Goal: Information Seeking & Learning: Learn about a topic

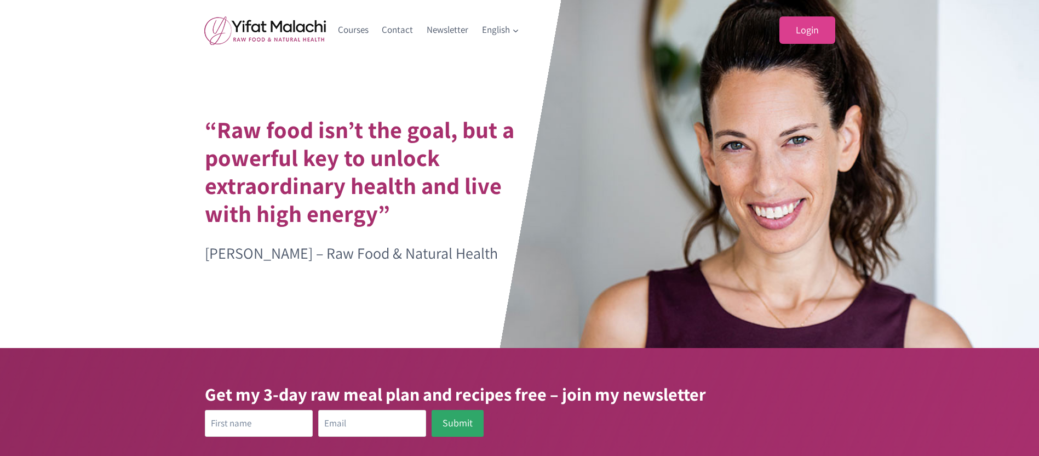
click at [802, 28] on link "Login" at bounding box center [808, 30] width 56 height 28
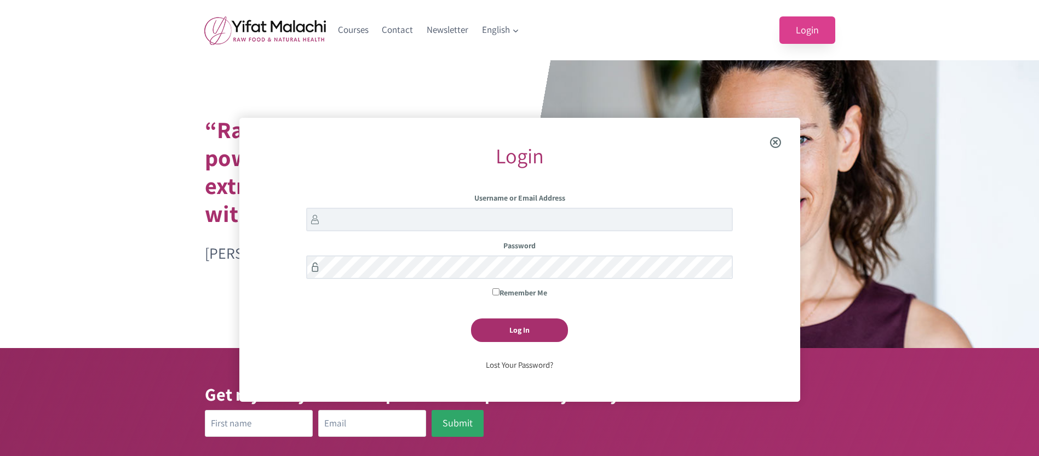
scroll to position [118, 0]
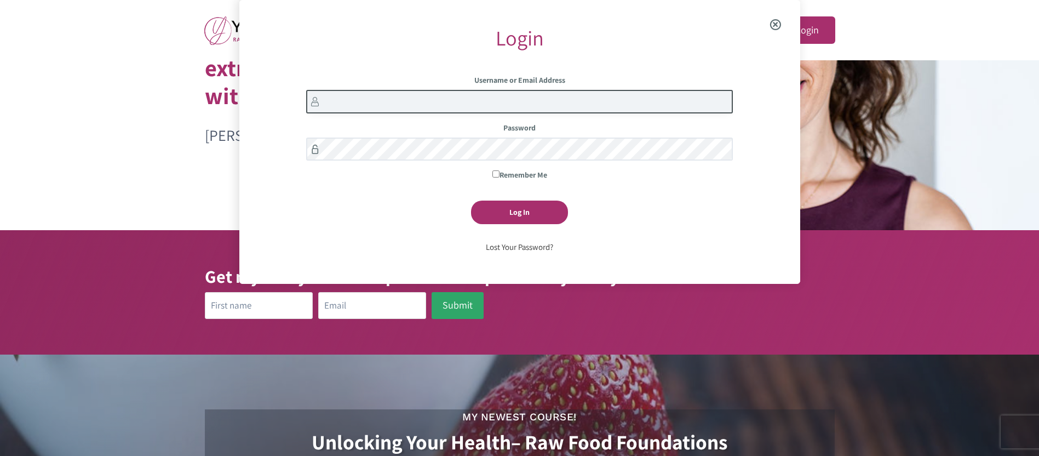
click at [343, 100] on input "Username or Email Address" at bounding box center [519, 102] width 427 height 24
type input "lydia.scoggins"
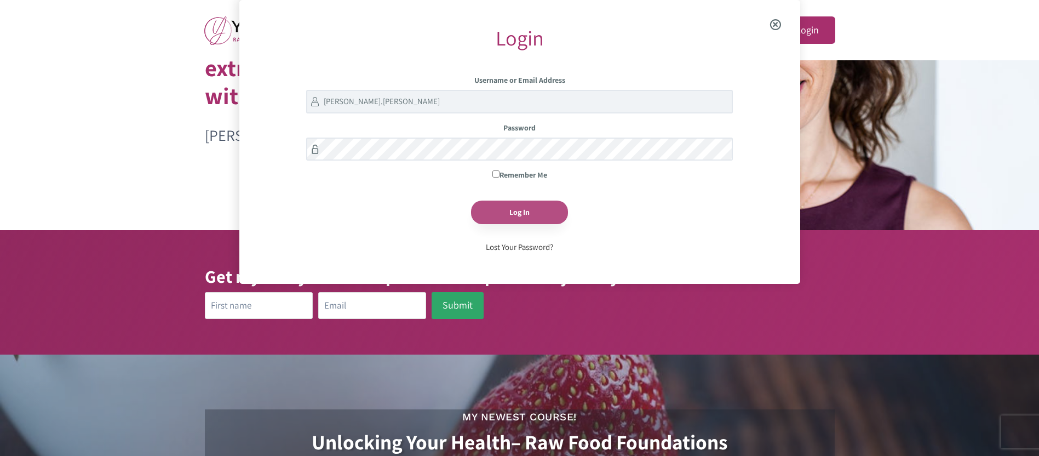
click at [519, 217] on input "Log In" at bounding box center [519, 213] width 97 height 24
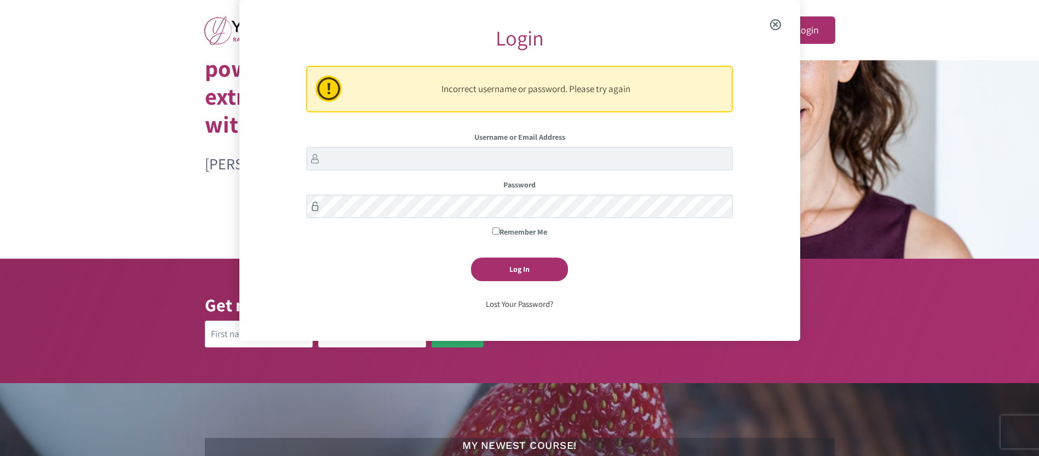
scroll to position [89, 0]
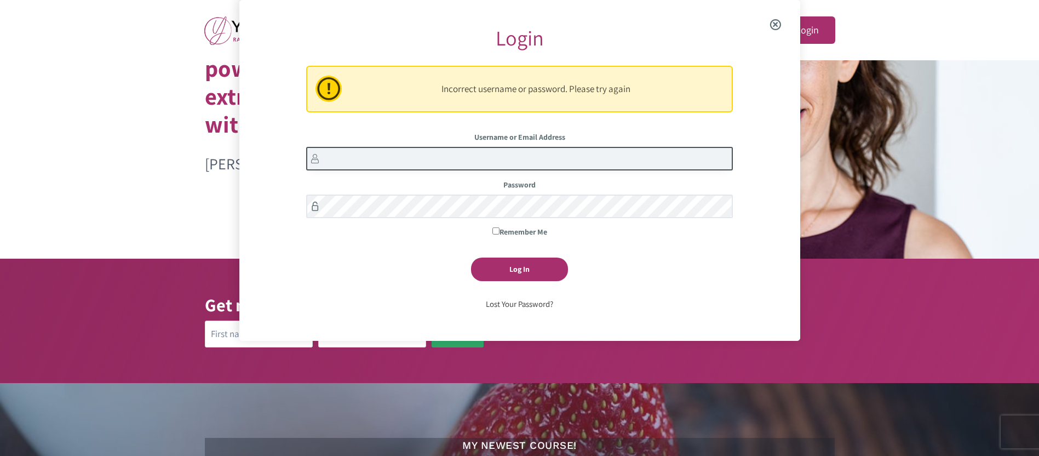
click at [359, 159] on input "Username or Email Address" at bounding box center [519, 159] width 427 height 24
type input "[PERSON_NAME].[PERSON_NAME]"
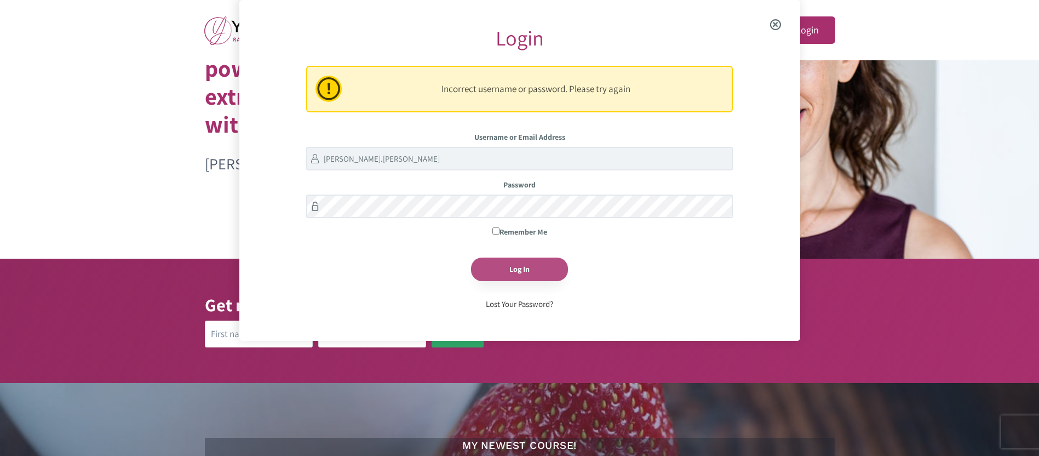
click at [520, 268] on input "Log In" at bounding box center [519, 269] width 97 height 24
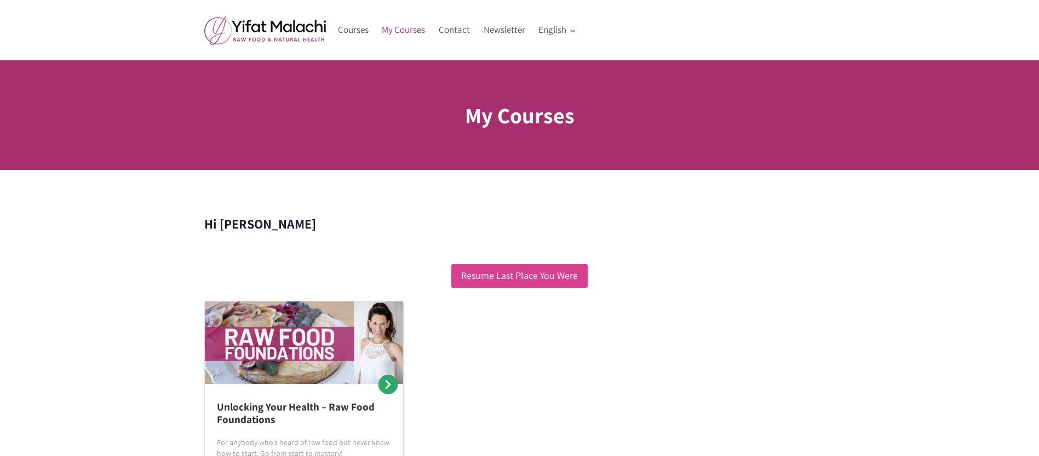
click at [532, 274] on link "Resume Last Place You Were" at bounding box center [519, 276] width 136 height 24
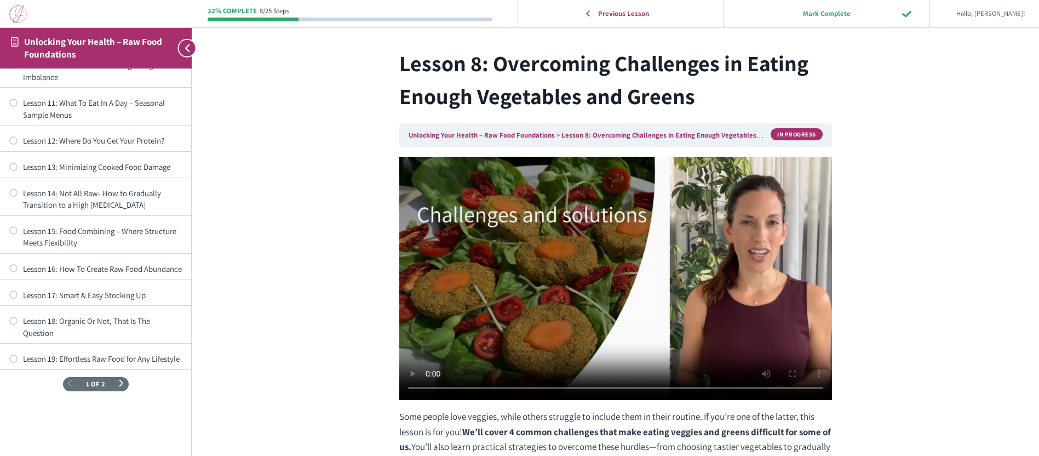
scroll to position [384, 0]
click at [118, 384] on span "Next Page" at bounding box center [121, 383] width 7 height 7
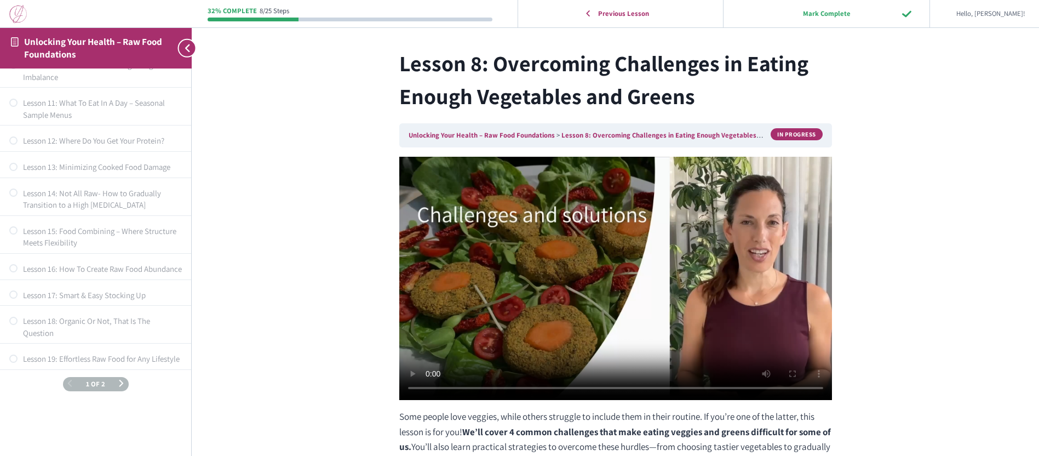
scroll to position [0, 0]
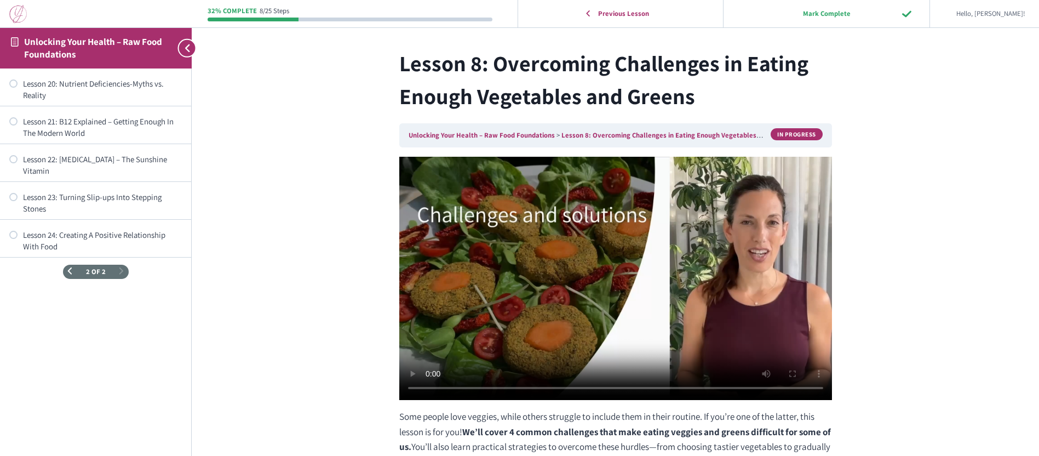
click at [67, 268] on span "Previous Page" at bounding box center [69, 271] width 7 height 7
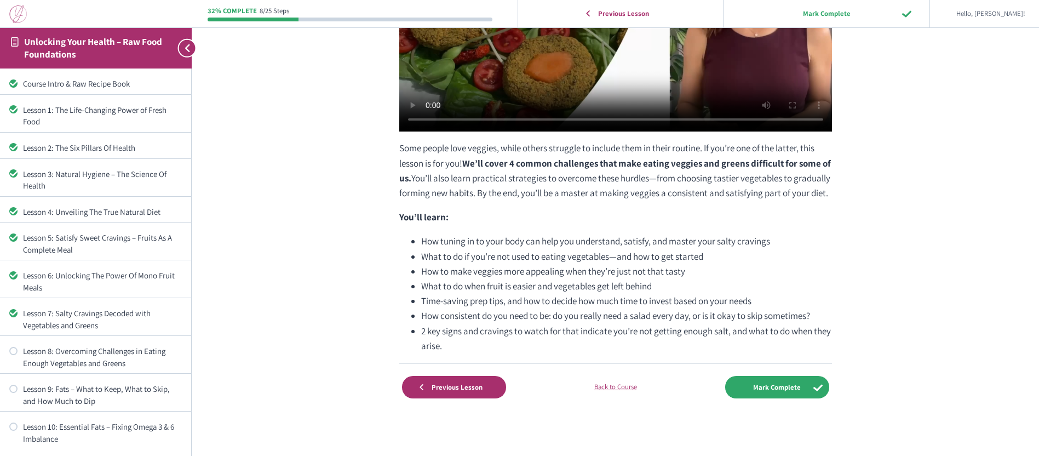
scroll to position [270, 0]
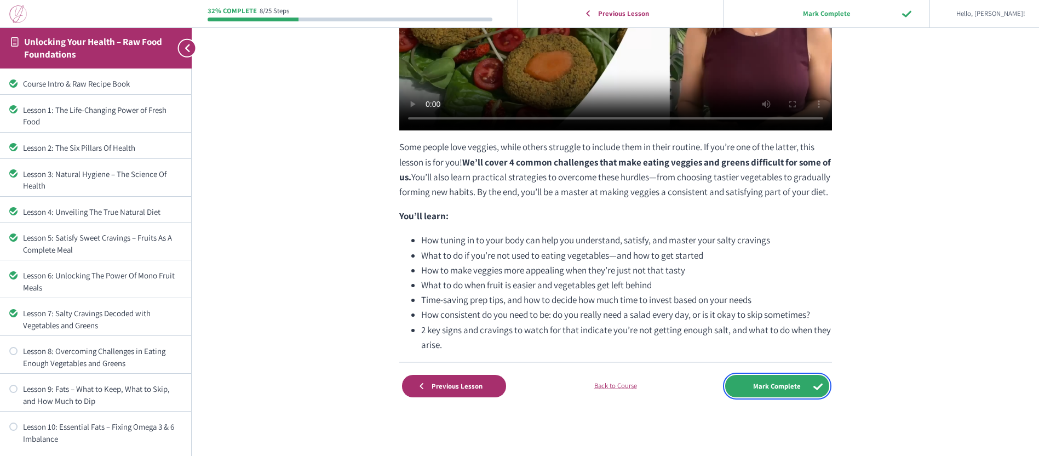
click at [788, 384] on input "Mark Complete" at bounding box center [777, 386] width 104 height 22
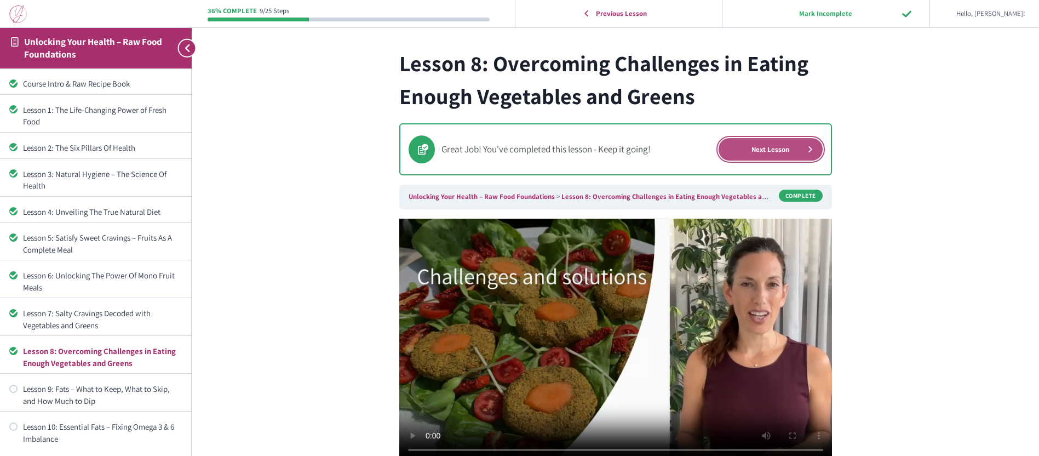
drag, startPoint x: 791, startPoint y: 148, endPoint x: 787, endPoint y: 154, distance: 7.1
click at [791, 147] on link "Next Lesson" at bounding box center [771, 149] width 104 height 22
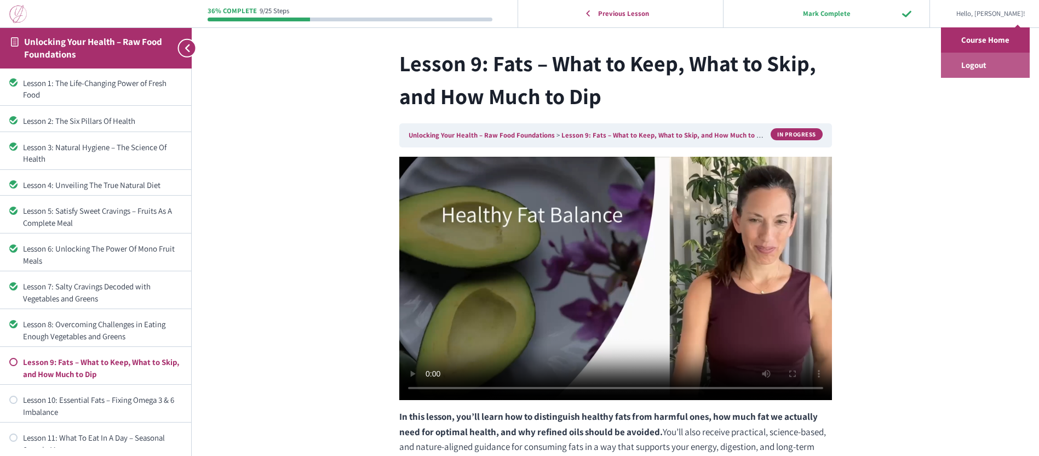
click at [977, 61] on link "Logout" at bounding box center [985, 65] width 89 height 25
